Goal: Task Accomplishment & Management: Manage account settings

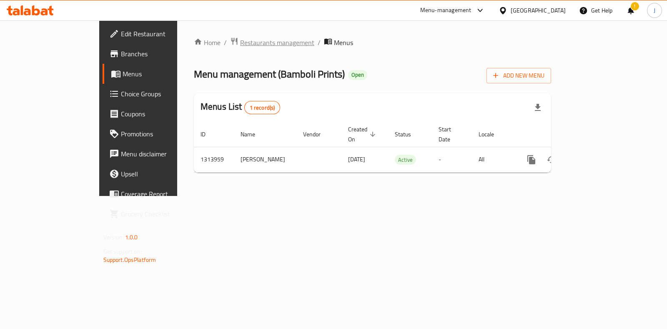
drag, startPoint x: 0, startPoint y: 0, endPoint x: 197, endPoint y: 44, distance: 201.6
click at [240, 44] on span "Restaurants management" at bounding box center [277, 43] width 74 height 10
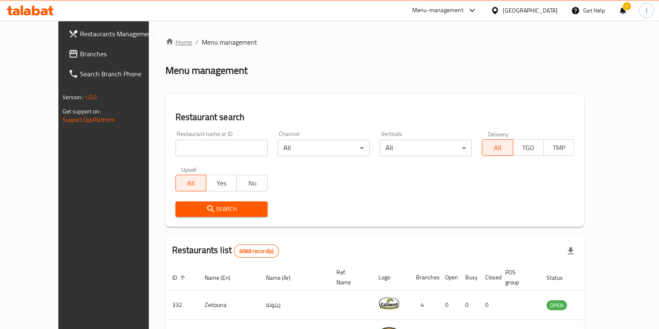
click at [166, 40] on link "Home" at bounding box center [179, 42] width 27 height 10
click at [206, 145] on input "search" at bounding box center [222, 148] width 92 height 17
type input "bamboli"
click button "Search" at bounding box center [222, 208] width 92 height 15
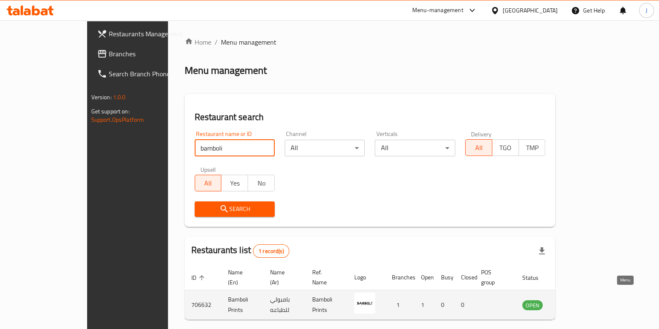
click at [576, 300] on icon "enhanced table" at bounding box center [571, 305] width 10 height 10
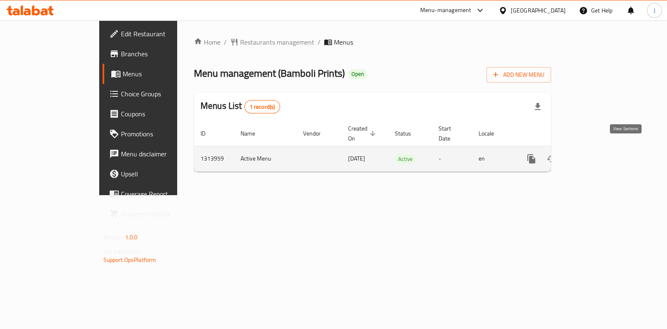
click at [597, 154] on icon "enhanced table" at bounding box center [592, 159] width 10 height 10
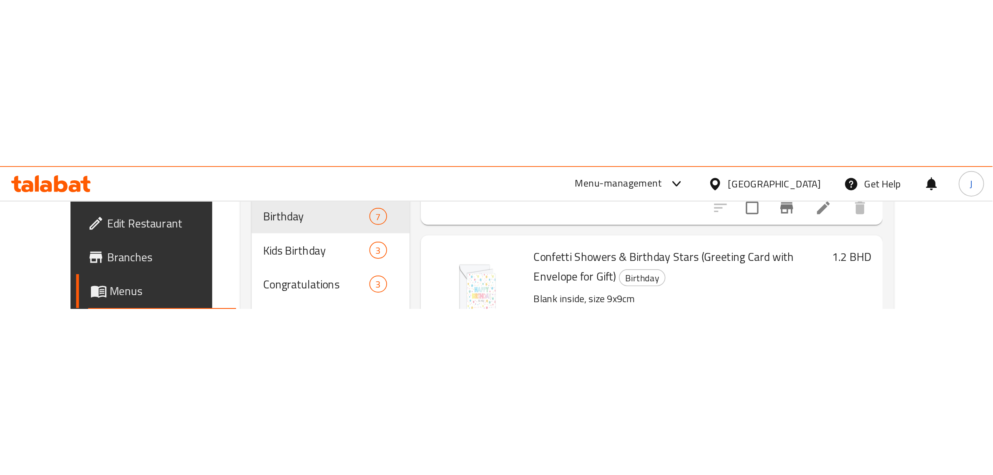
scroll to position [183, 0]
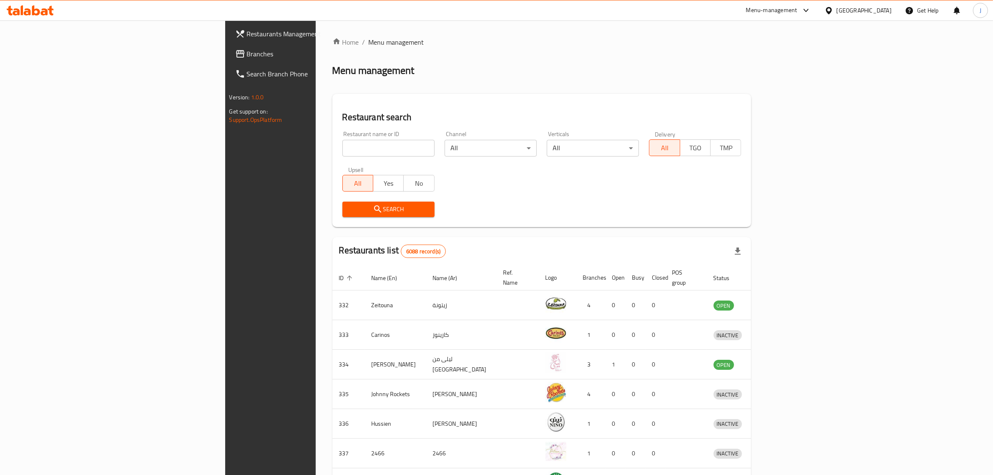
click at [342, 144] on input "search" at bounding box center [388, 148] width 92 height 17
click at [342, 120] on h2 "Restaurant search" at bounding box center [541, 117] width 399 height 13
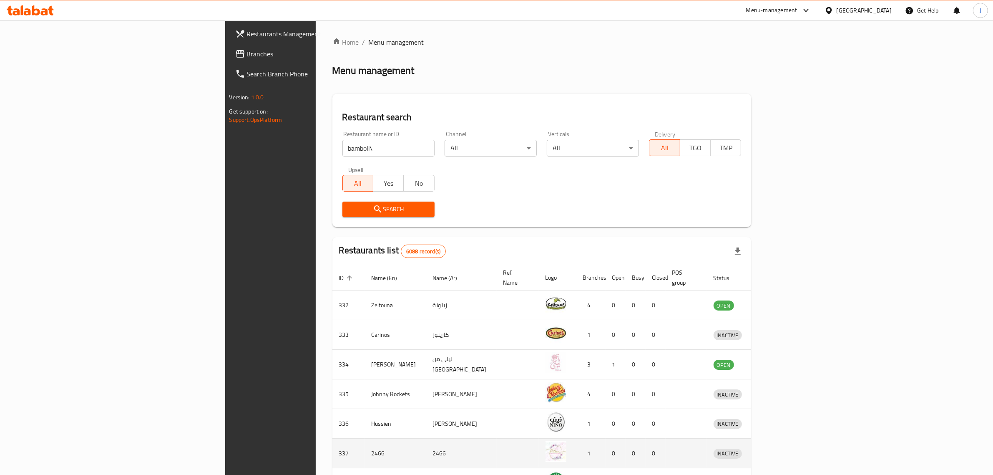
click at [365, 438] on td "2466" at bounding box center [395, 453] width 61 height 30
click at [342, 146] on input "bamboli\" at bounding box center [388, 148] width 92 height 17
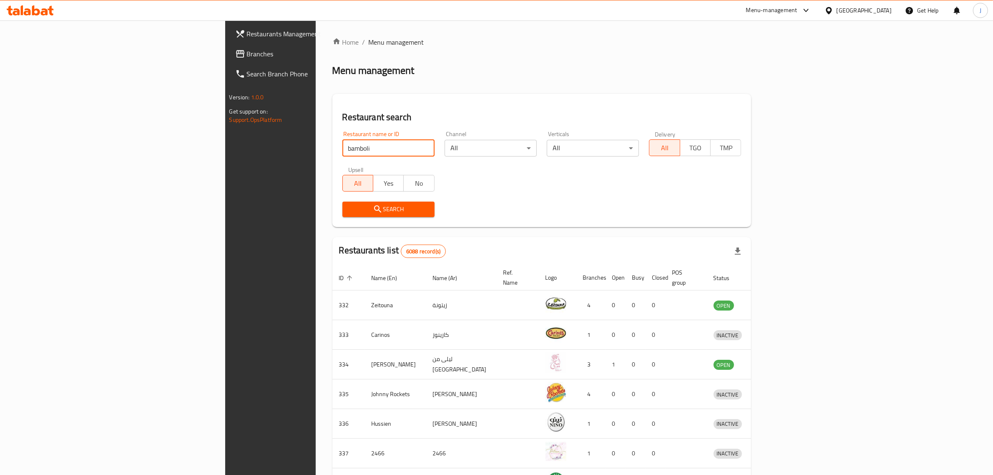
type input "bamboli"
click button "Search" at bounding box center [388, 208] width 92 height 15
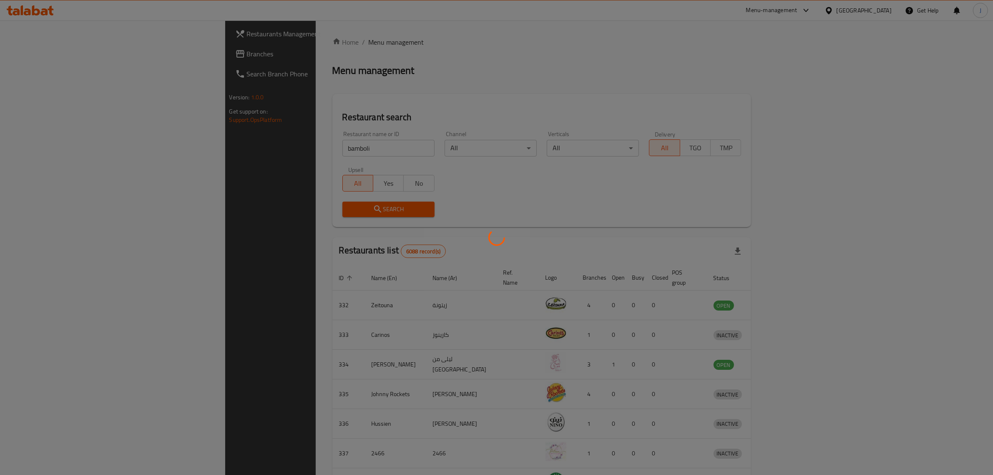
click at [452, 184] on div at bounding box center [496, 237] width 993 height 475
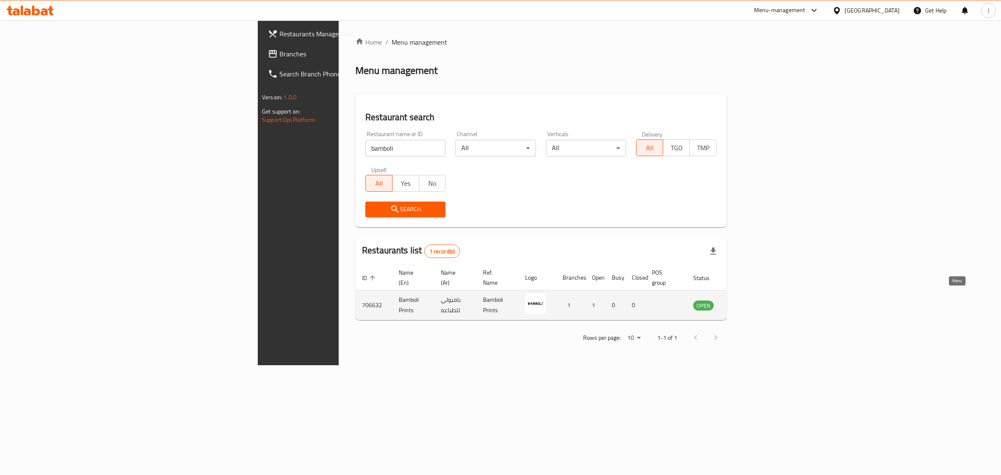
click at [746, 302] on icon "enhanced table" at bounding box center [741, 305] width 9 height 7
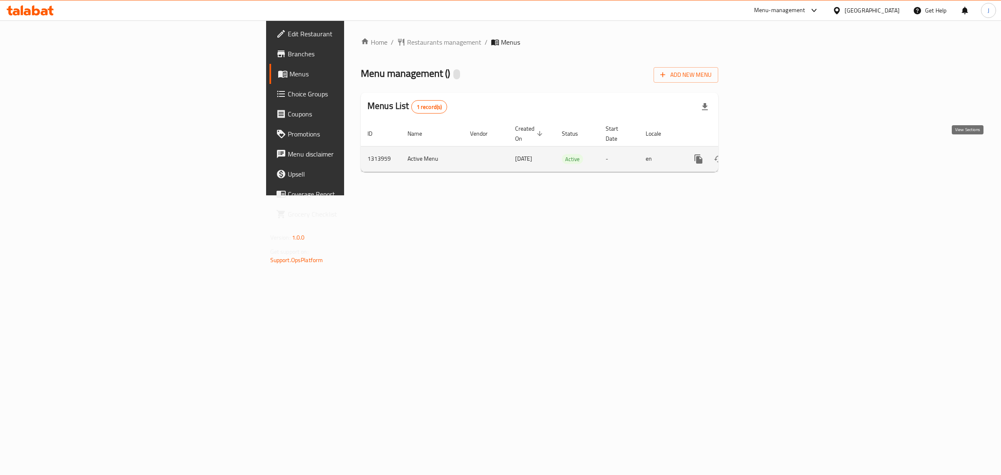
click at [769, 155] on link "enhanced table" at bounding box center [759, 159] width 20 height 20
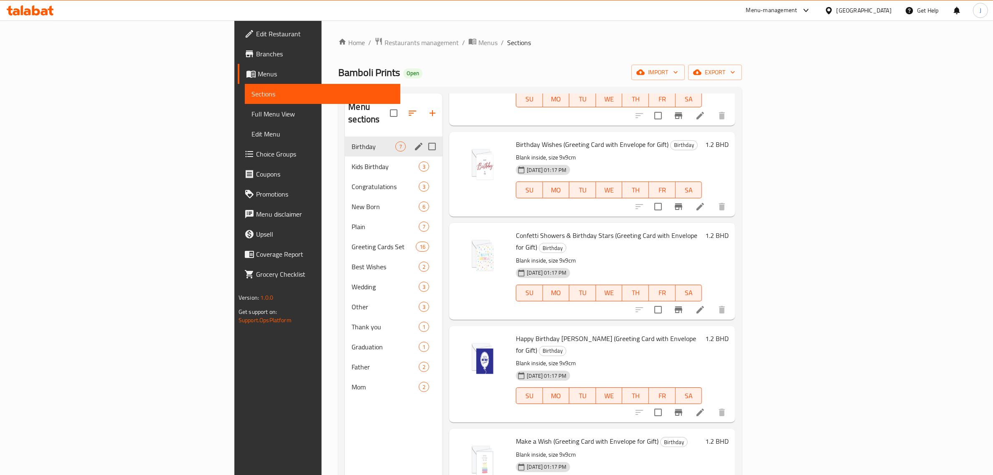
click at [352, 141] on span "Birthday" at bounding box center [374, 146] width 44 height 10
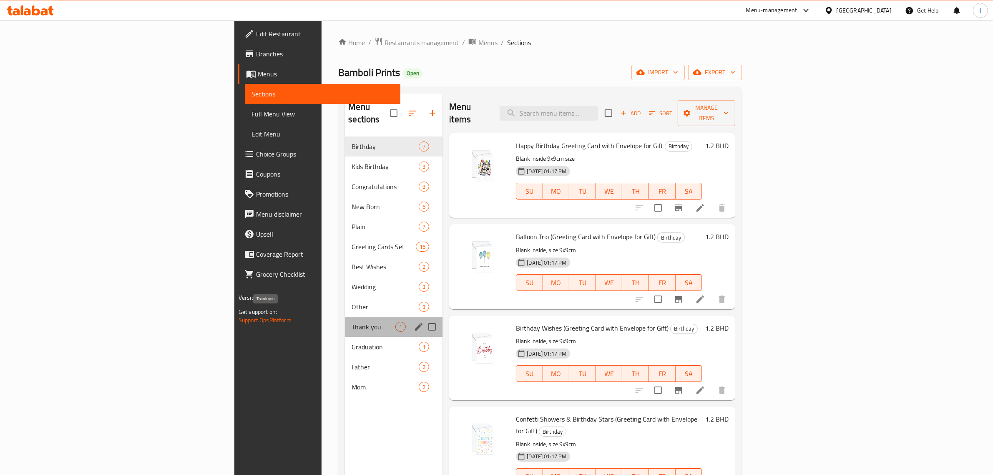
click at [352, 322] on span "Thank you" at bounding box center [374, 327] width 44 height 10
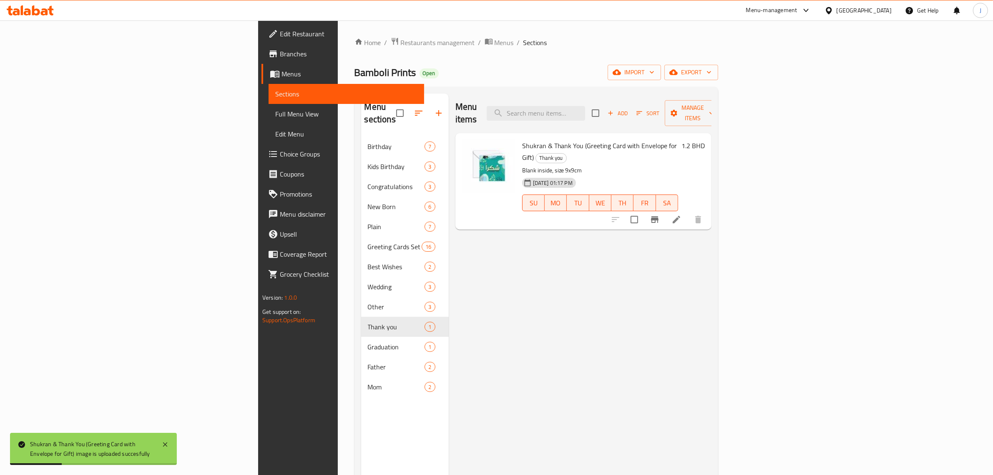
drag, startPoint x: 450, startPoint y: 232, endPoint x: 409, endPoint y: 232, distance: 40.9
click at [449, 232] on div "Menu items Add Sort Manage items Shukran & Thank You (Greeting Card with Envelo…" at bounding box center [580, 330] width 263 height 475
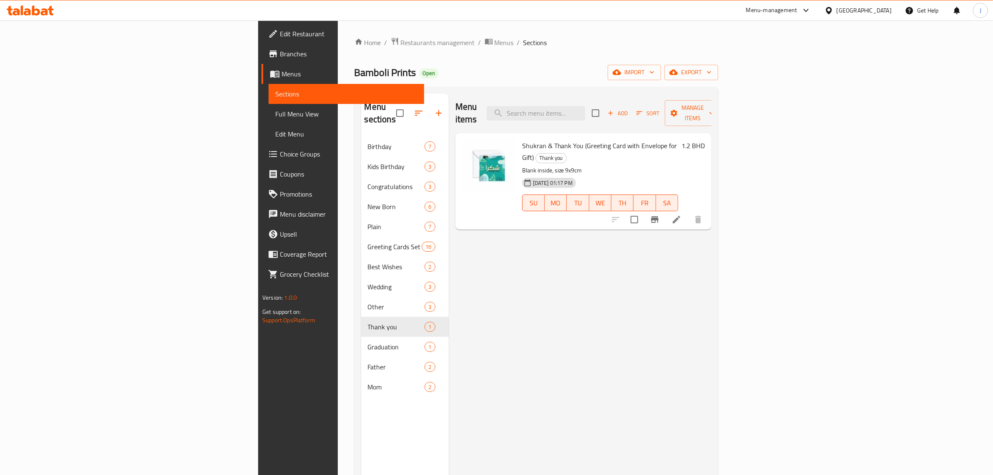
click at [670, 62] on div "Home / Restaurants management / Menus / Sections Bamboli Prints Open import exp…" at bounding box center [536, 306] width 364 height 538
click at [581, 32] on div "Home / Restaurants management / Menus / Sections Bamboli Prints Open import exp…" at bounding box center [536, 305] width 397 height 571
click at [587, 31] on div "Home / Restaurants management / Menus / Sections Bamboli Prints Open import exp…" at bounding box center [536, 305] width 397 height 571
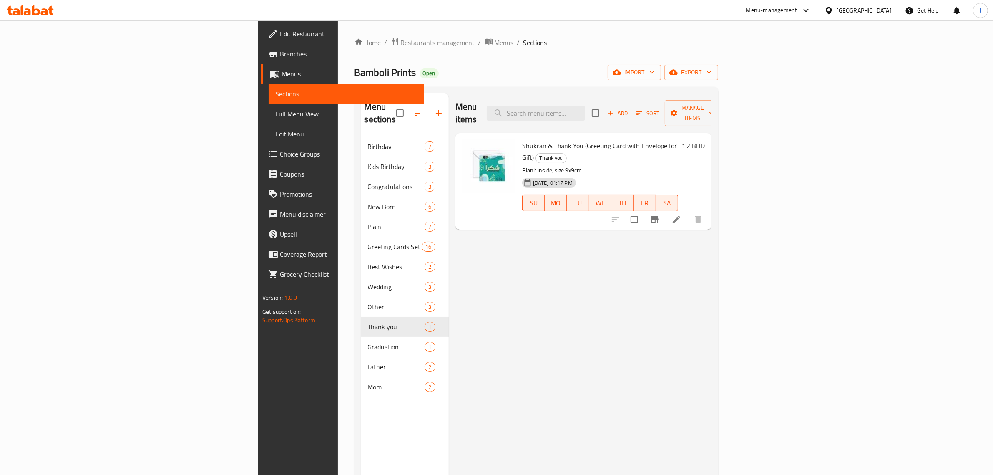
click at [587, 31] on div "Home / Restaurants management / Menus / Sections Bamboli Prints Open import exp…" at bounding box center [536, 305] width 397 height 571
click at [705, 255] on div "Menu items Add Sort Manage items Shukran & Thank You (Greeting Card with Envelo…" at bounding box center [580, 330] width 263 height 475
click at [703, 257] on div "Menu items Add Sort Manage items Shukran & Thank You (Greeting Card with Envelo…" at bounding box center [580, 330] width 263 height 475
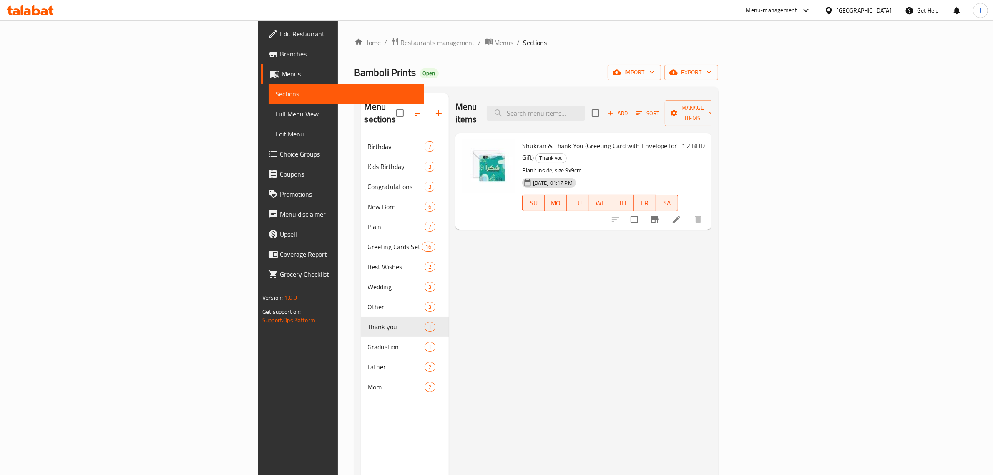
click at [703, 257] on div "Menu items Add Sort Manage items Shukran & Thank You (Greeting Card with Envelo…" at bounding box center [580, 330] width 263 height 475
click at [703, 265] on div "Menu items Add Sort Manage items Shukran & Thank You (Greeting Card with Envelo…" at bounding box center [580, 330] width 263 height 475
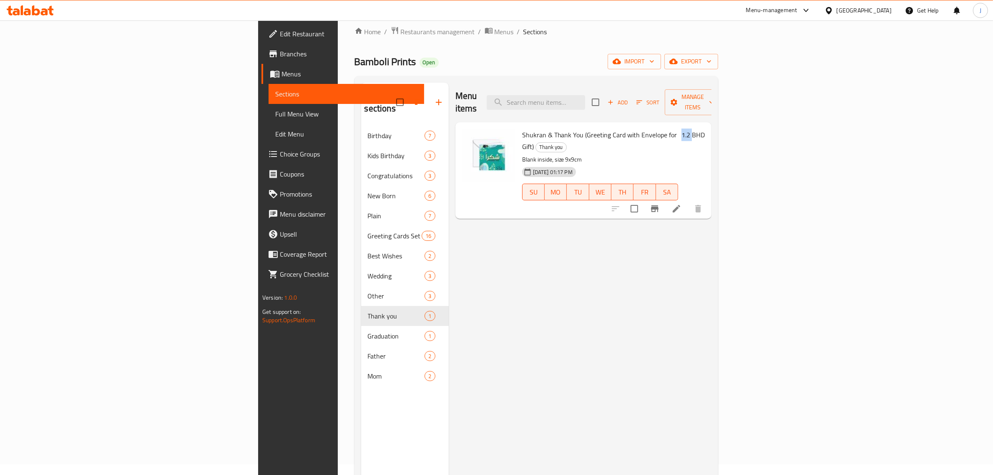
scroll to position [12, 0]
click at [708, 280] on div "Menu items Add Sort Manage items Shukran & Thank You (Greeting Card with Envelo…" at bounding box center [580, 319] width 263 height 475
drag, startPoint x: 708, startPoint y: 280, endPoint x: 736, endPoint y: 280, distance: 28.8
click at [711, 280] on div "Menu items Add Sort Manage items Shukran & Thank You (Greeting Card with Envelo…" at bounding box center [580, 319] width 263 height 475
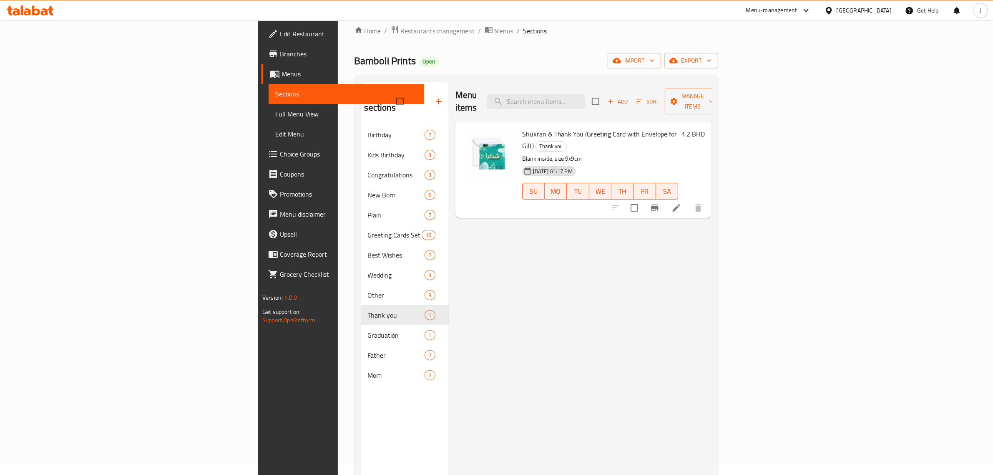
click at [711, 283] on div "Menu items Add Sort Manage items Shukran & Thank You (Greeting Card with Envelo…" at bounding box center [580, 319] width 263 height 475
click at [711, 291] on div "Menu items Add Sort Manage items Shukran & Thank You (Greeting Card with Envelo…" at bounding box center [580, 319] width 263 height 475
click at [711, 306] on div "Menu items Add Sort Manage items Shukran & Thank You (Greeting Card with Envelo…" at bounding box center [580, 319] width 263 height 475
click at [711, 304] on div "Menu items Add Sort Manage items Shukran & Thank You (Greeting Card with Envelo…" at bounding box center [580, 319] width 263 height 475
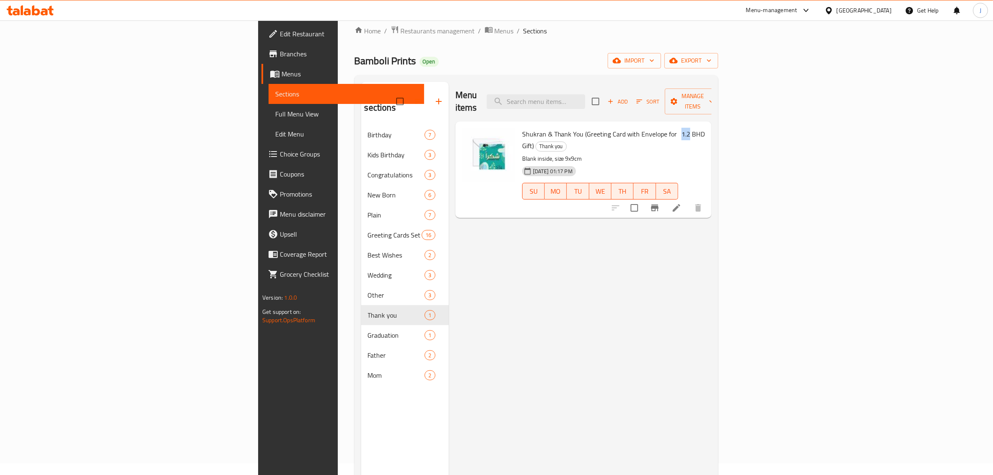
drag, startPoint x: 806, startPoint y: 304, endPoint x: 812, endPoint y: 366, distance: 61.6
click at [711, 375] on div "Menu items Add Sort Manage items Shukran & Thank You (Greeting Card with Envelo…" at bounding box center [580, 319] width 263 height 475
drag, startPoint x: 812, startPoint y: 383, endPoint x: 821, endPoint y: 384, distance: 8.4
click at [711, 384] on div "Menu items Add Sort Manage items Shukran & Thank You (Greeting Card with Envelo…" at bounding box center [580, 319] width 263 height 475
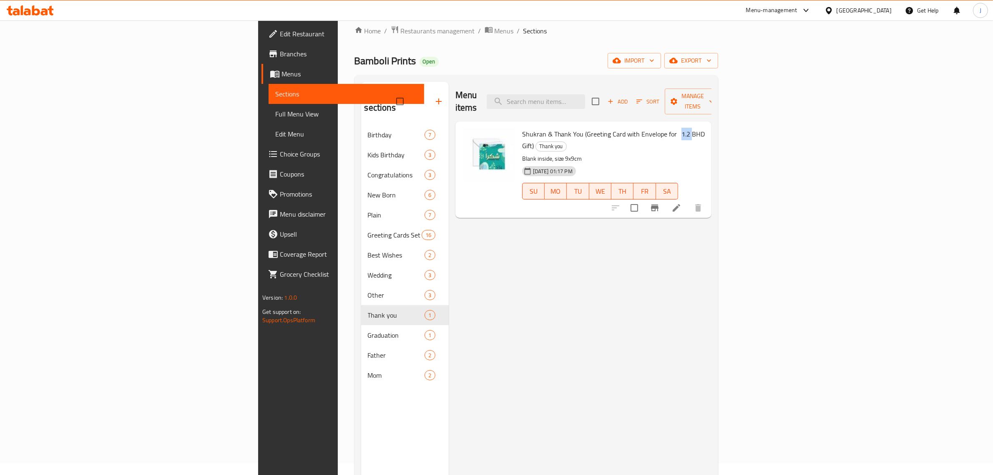
click at [711, 384] on div "Menu items Add Sort Manage items Shukran & Thank You (Greeting Card with Envelo…" at bounding box center [580, 319] width 263 height 475
drag, startPoint x: 821, startPoint y: 384, endPoint x: 843, endPoint y: 394, distance: 25.0
click at [711, 394] on div "Menu items Add Sort Manage items Shukran & Thank You (Greeting Card with Envelo…" at bounding box center [580, 319] width 263 height 475
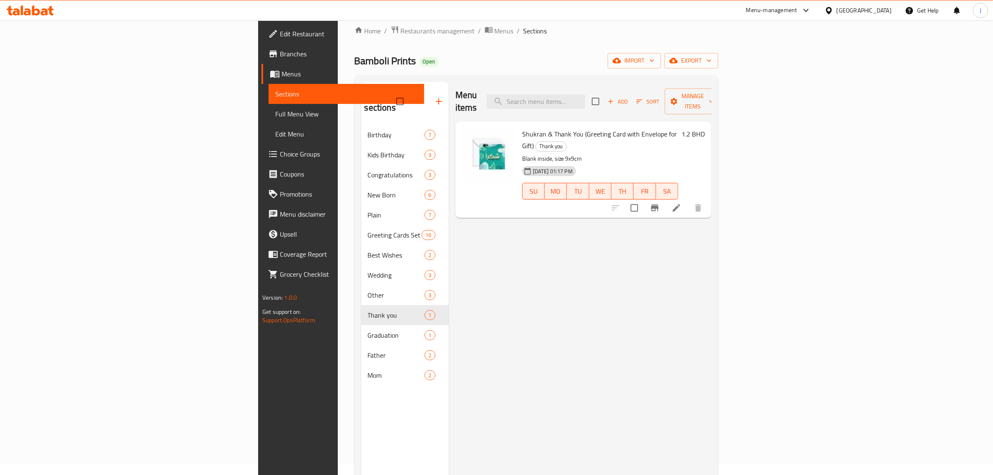
click at [711, 451] on div "Menu items Add Sort Manage items Shukran & Thank You (Greeting Card with Envelo…" at bounding box center [580, 319] width 263 height 475
click at [711, 260] on div "Menu items Add Sort Manage items Shukran & Thank You (Greeting Card with Envelo…" at bounding box center [580, 319] width 263 height 475
